Goal: Information Seeking & Learning: Check status

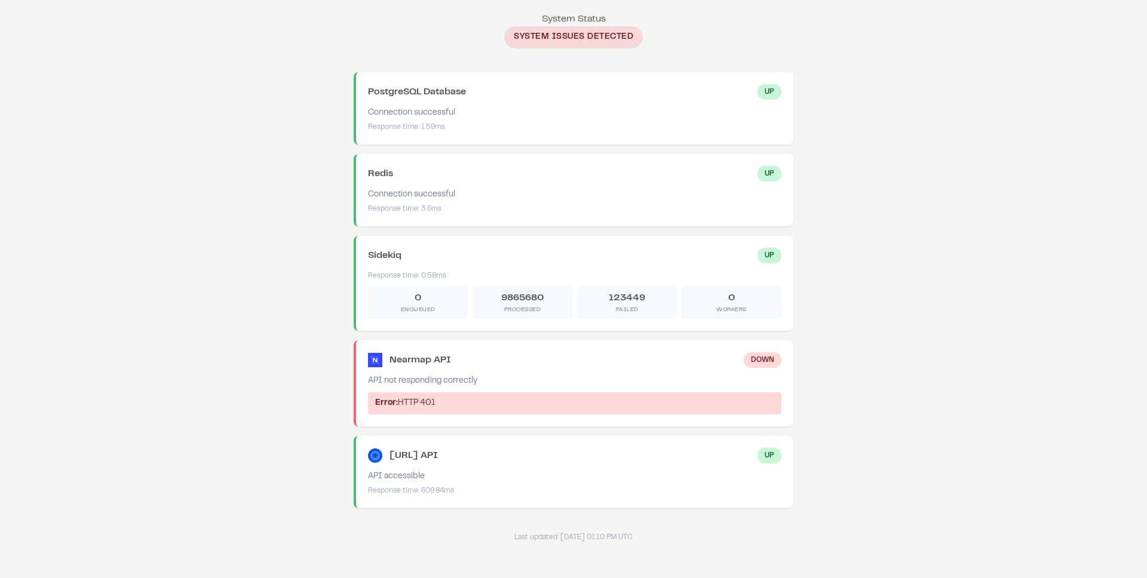
click at [946, 355] on body "System Status System Status System Issues Detected PostgreSQL Database Up Conne…" at bounding box center [573, 277] width 1147 height 555
drag, startPoint x: 418, startPoint y: 366, endPoint x: 464, endPoint y: 383, distance: 49.7
click at [464, 383] on div "Nearmap API Down API not responding correctly Error: HTTP 401" at bounding box center [574, 383] width 440 height 86
click at [464, 383] on div "API not responding correctly" at bounding box center [574, 381] width 413 height 13
drag, startPoint x: 464, startPoint y: 383, endPoint x: 442, endPoint y: 368, distance: 27.0
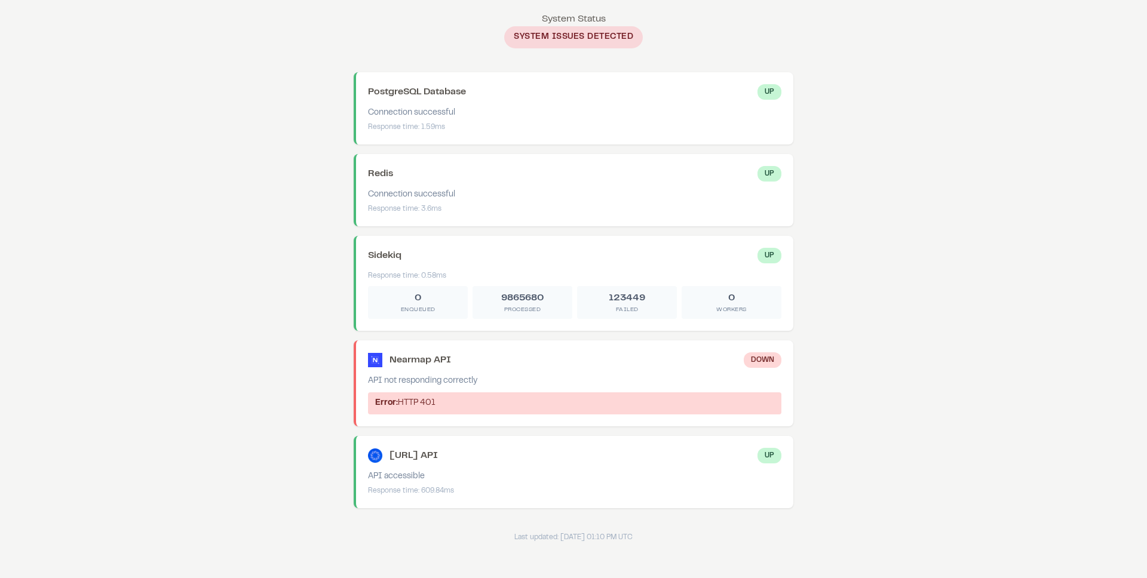
click at [443, 368] on div "Nearmap API Down API not responding correctly Error: HTTP 401" at bounding box center [574, 383] width 440 height 86
drag, startPoint x: 442, startPoint y: 368, endPoint x: 506, endPoint y: 345, distance: 67.8
click at [442, 368] on div "Nearmap API Down API not responding correctly Error: HTTP 401" at bounding box center [574, 383] width 440 height 86
